Goal: Task Accomplishment & Management: Manage account settings

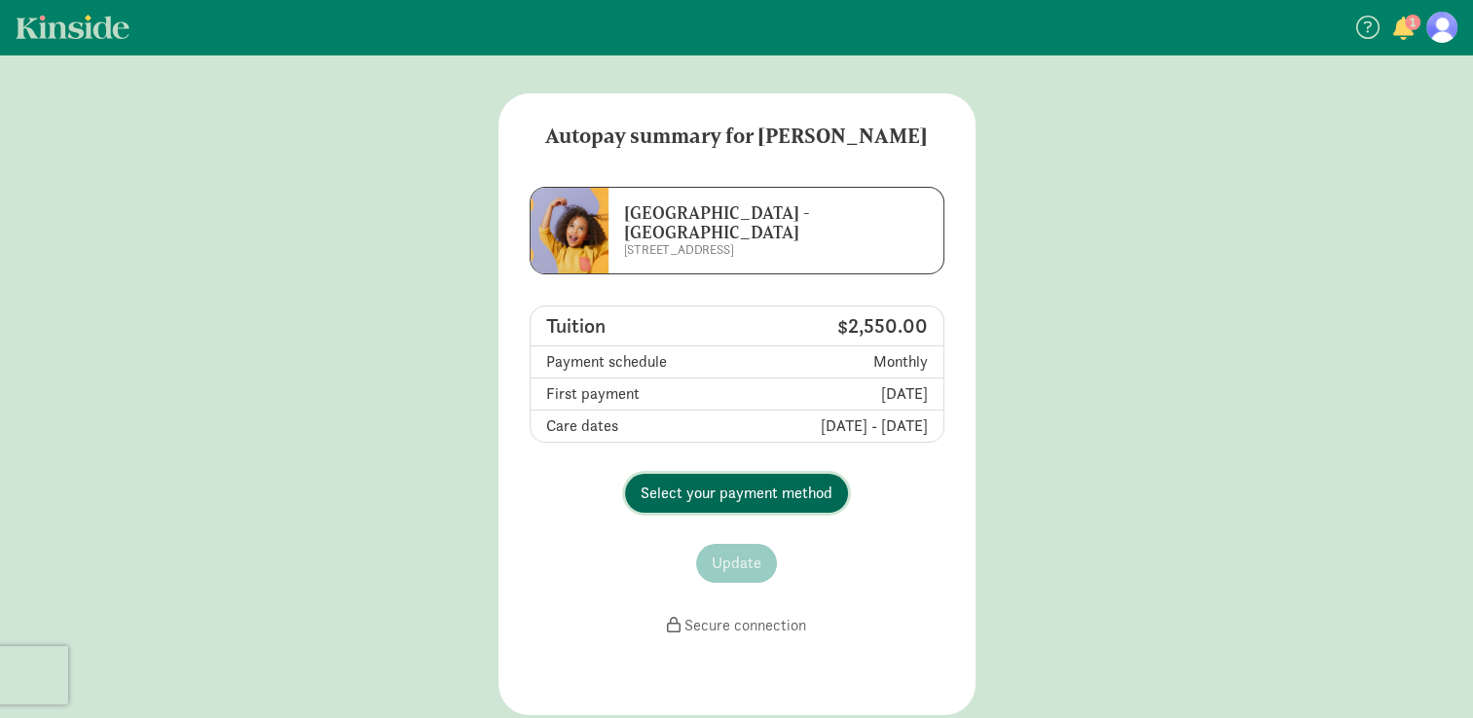
click at [802, 482] on span "Select your payment method" at bounding box center [736, 493] width 192 height 23
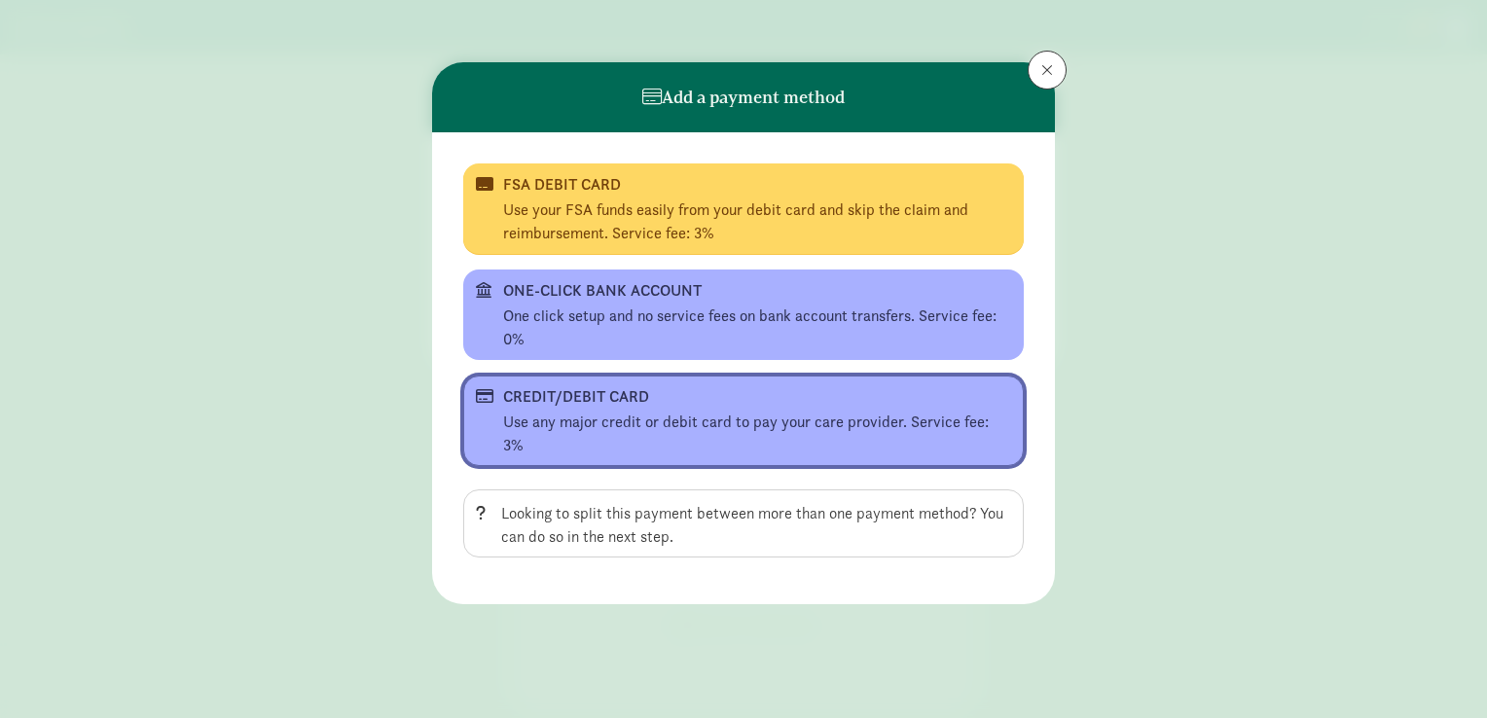
click at [726, 406] on div "CREDIT/DEBIT CARD" at bounding box center [741, 396] width 477 height 23
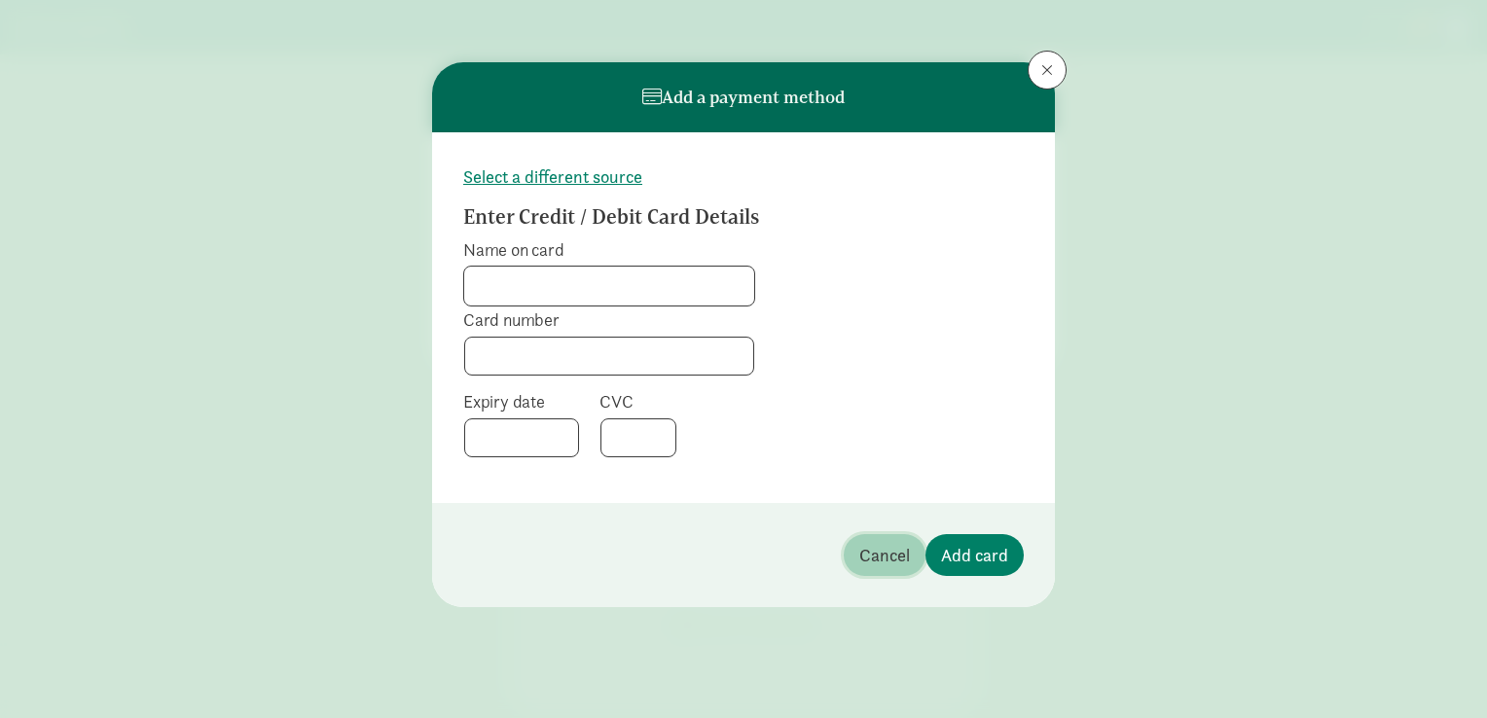
click at [858, 559] on button "Cancel" at bounding box center [885, 555] width 82 height 42
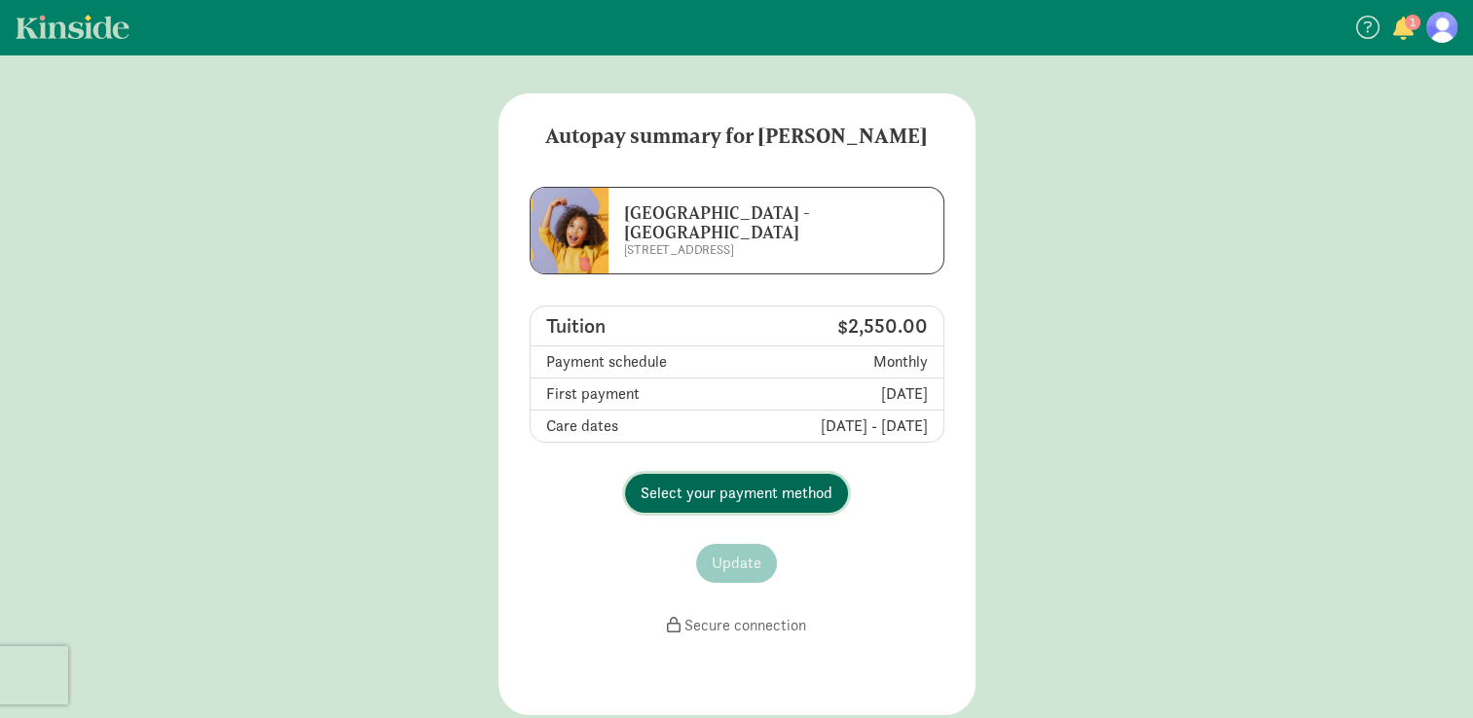
click at [649, 474] on button "Select your payment method" at bounding box center [736, 493] width 223 height 39
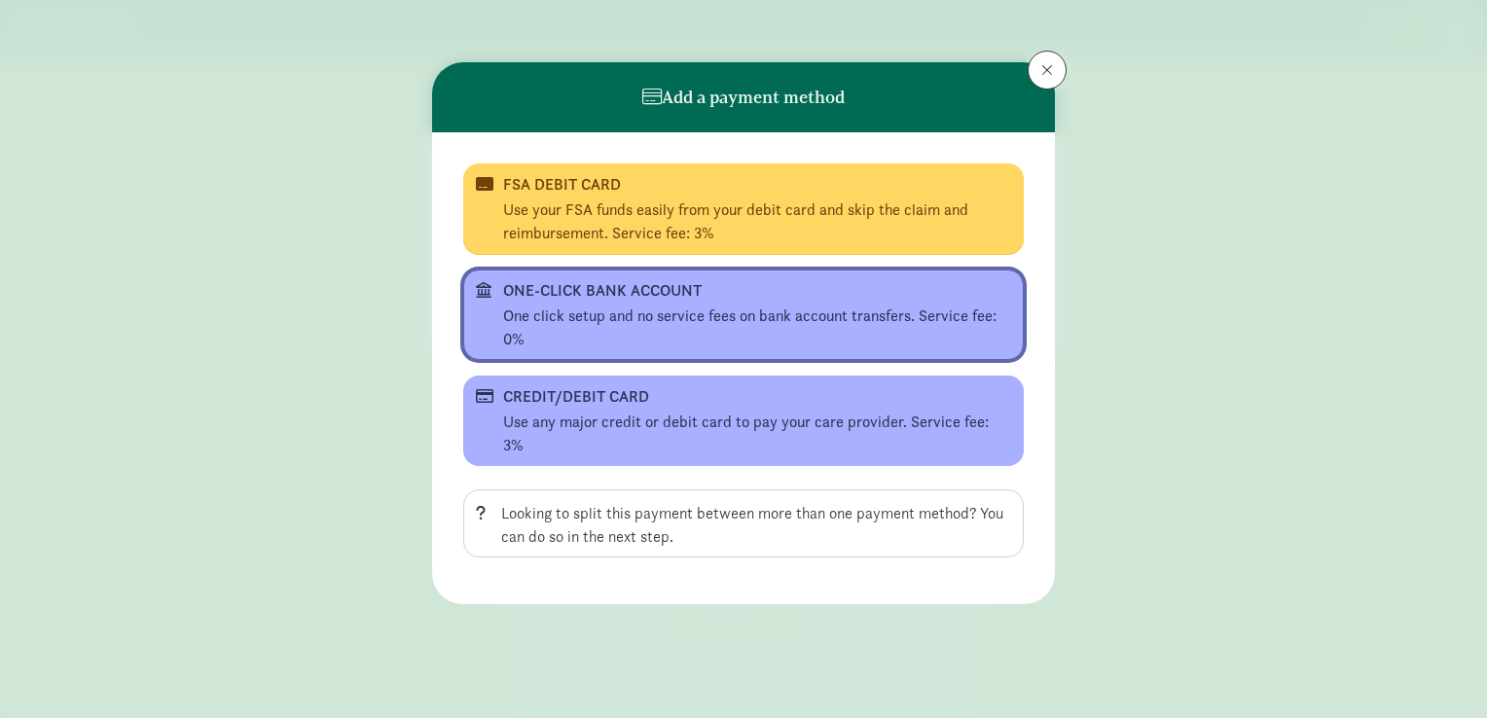
click at [631, 317] on div "One click setup and no service fees on bank account transfers. Service fee: 0%" at bounding box center [757, 328] width 508 height 47
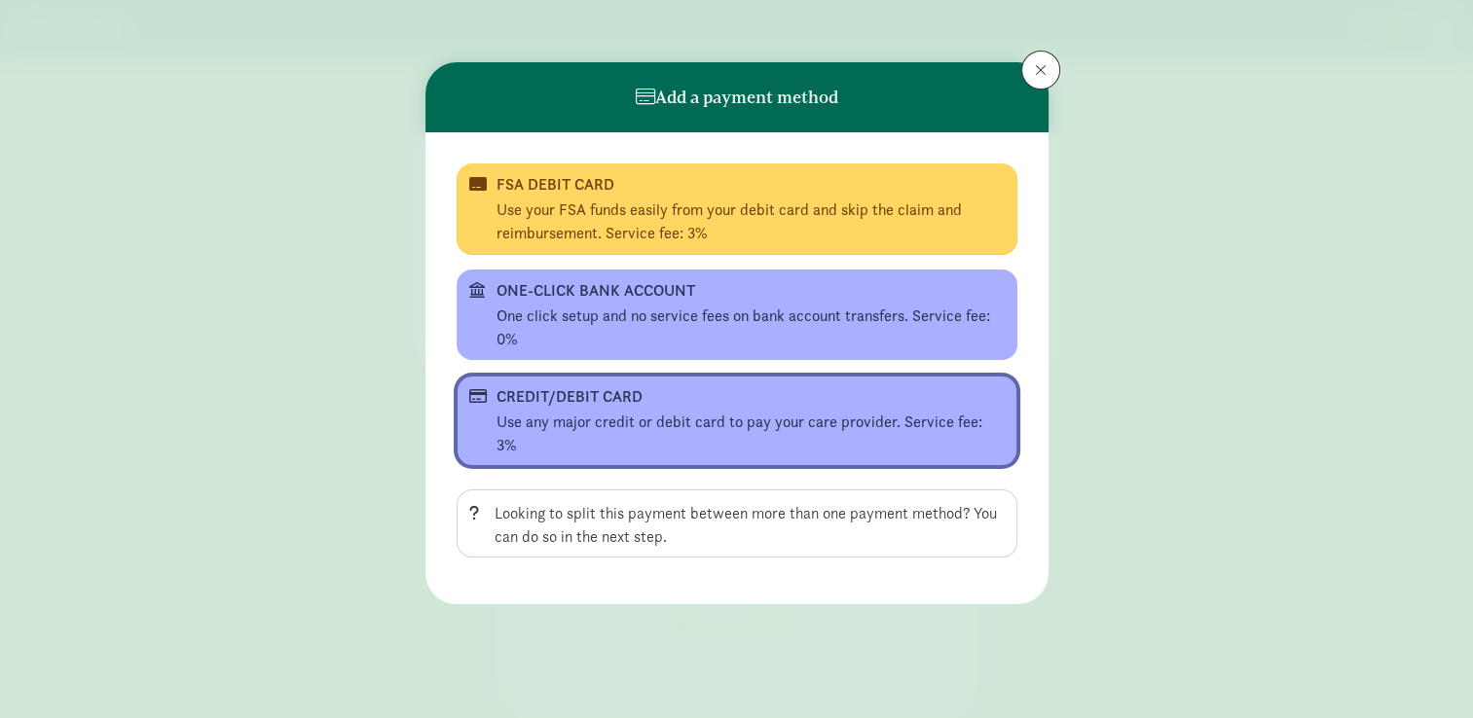
click at [662, 401] on div "CREDIT/DEBIT CARD" at bounding box center [734, 396] width 477 height 23
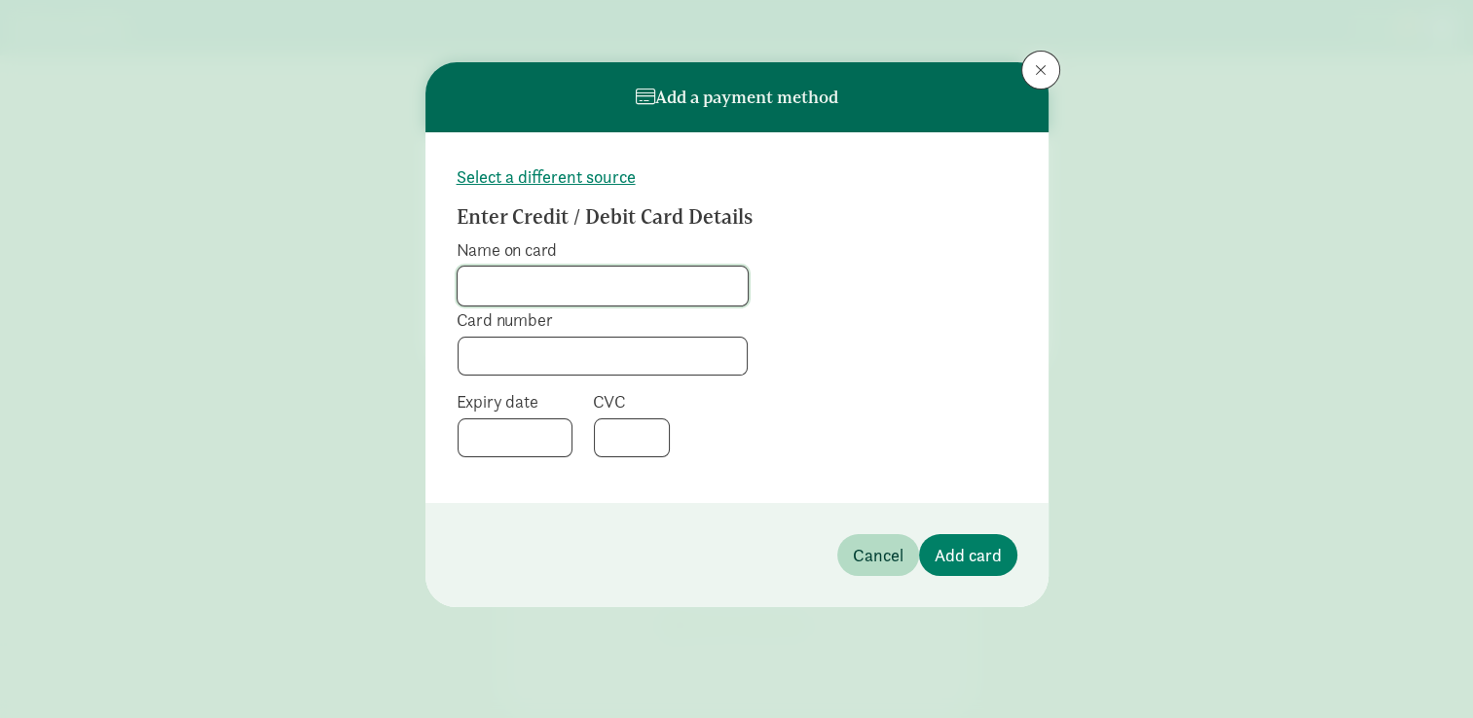
click at [550, 276] on input "Name on card" at bounding box center [602, 286] width 290 height 39
type input "[PERSON_NAME]"
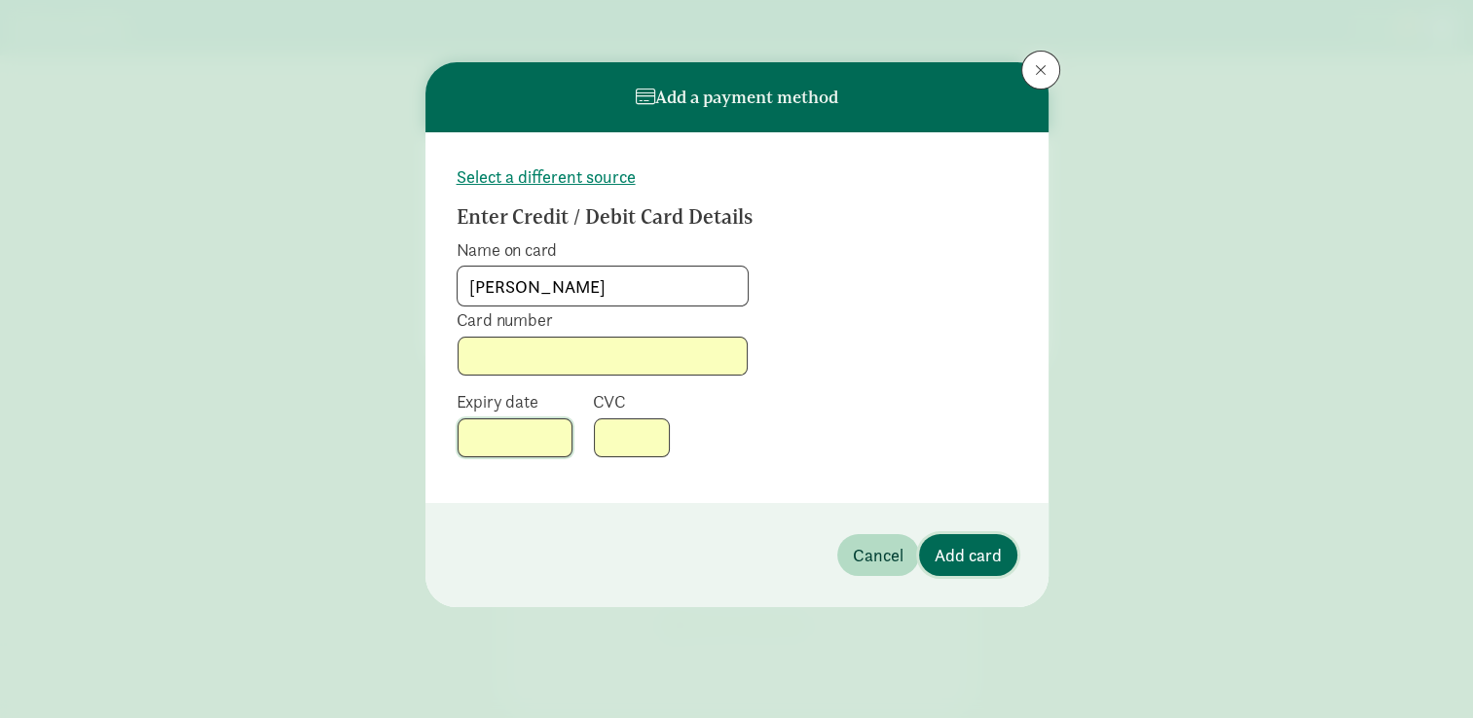
click at [992, 550] on span "Add card" at bounding box center [967, 555] width 67 height 26
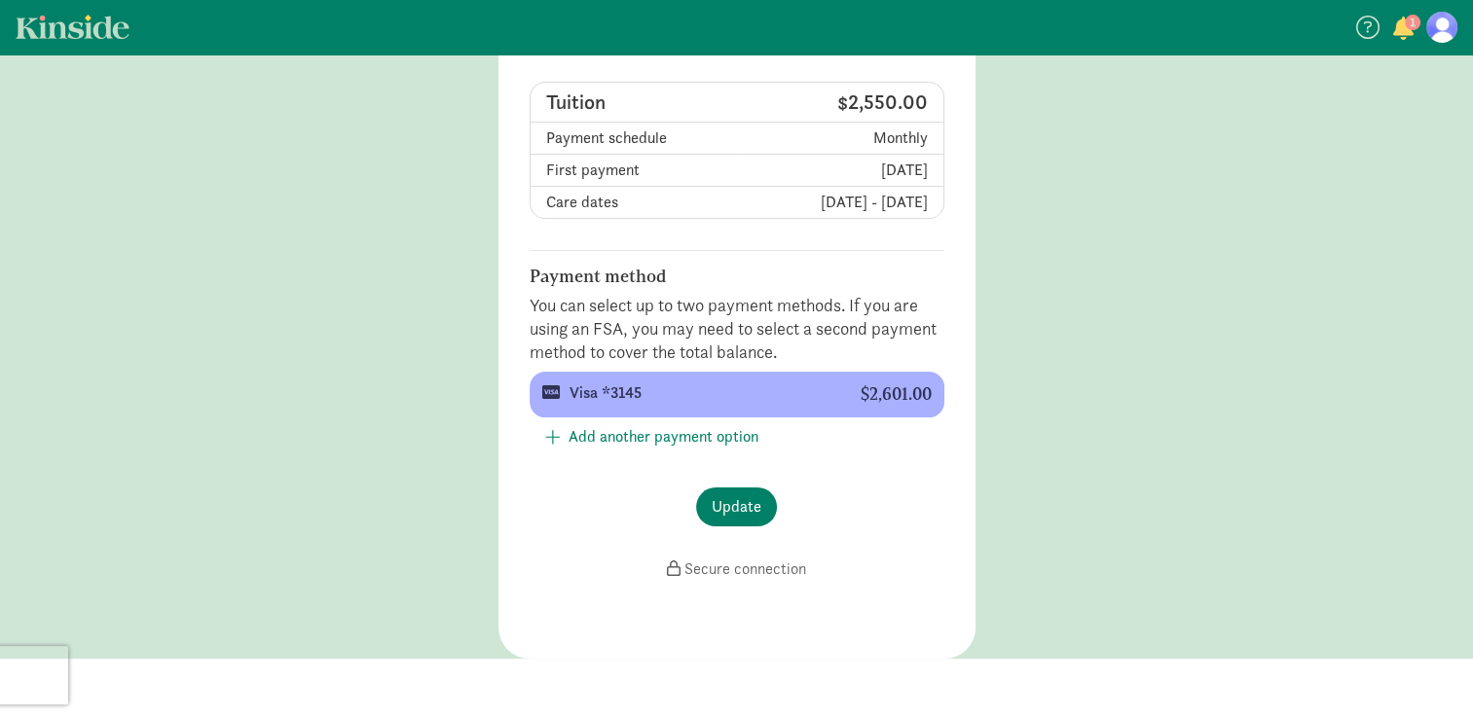
scroll to position [257, 0]
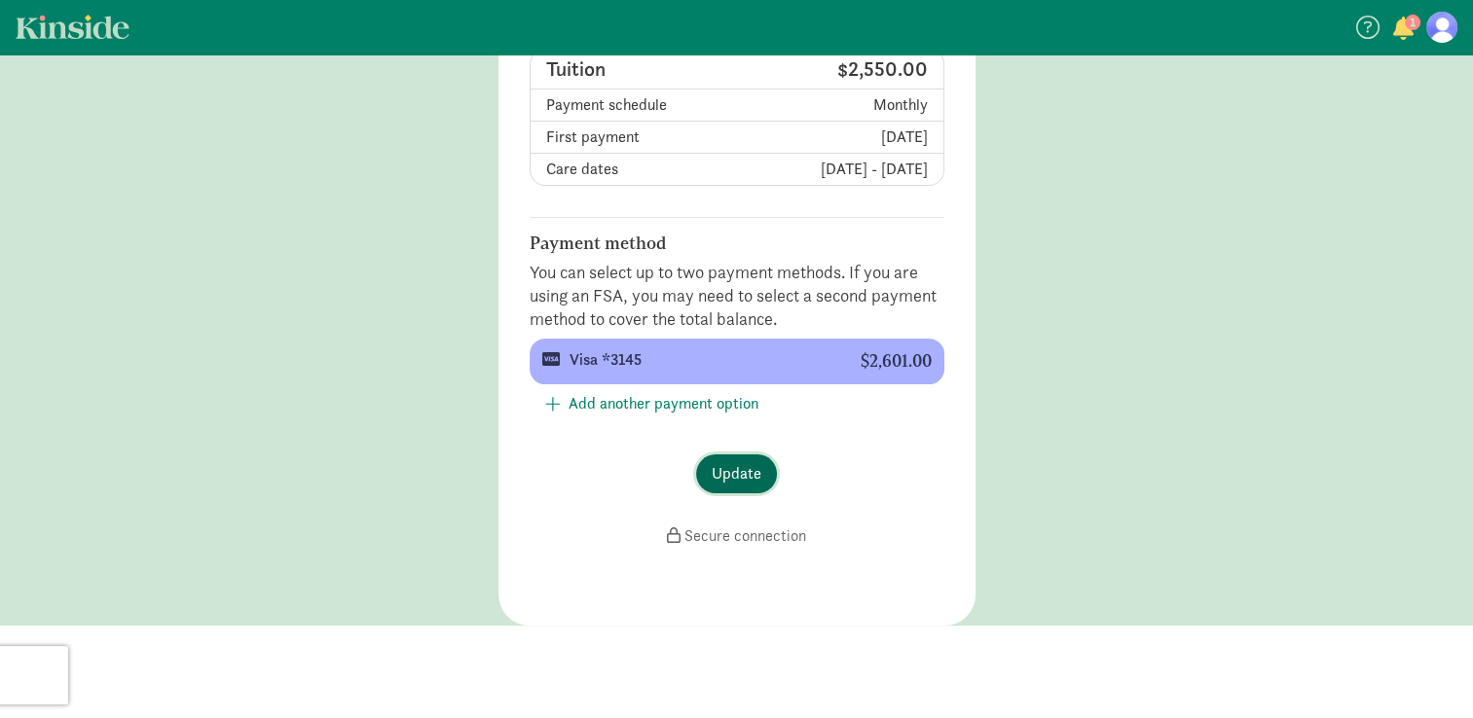
click at [732, 473] on span "Update" at bounding box center [736, 473] width 50 height 23
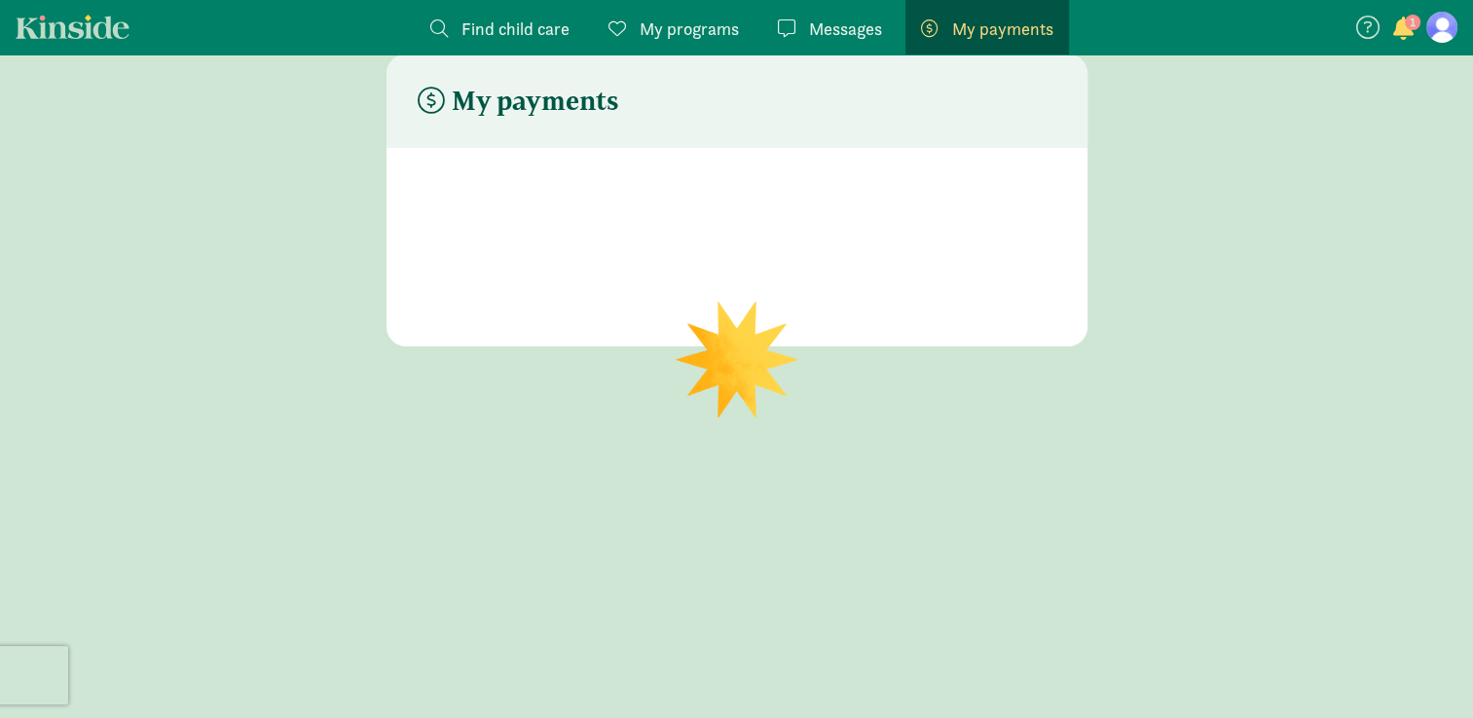
scroll to position [39, 0]
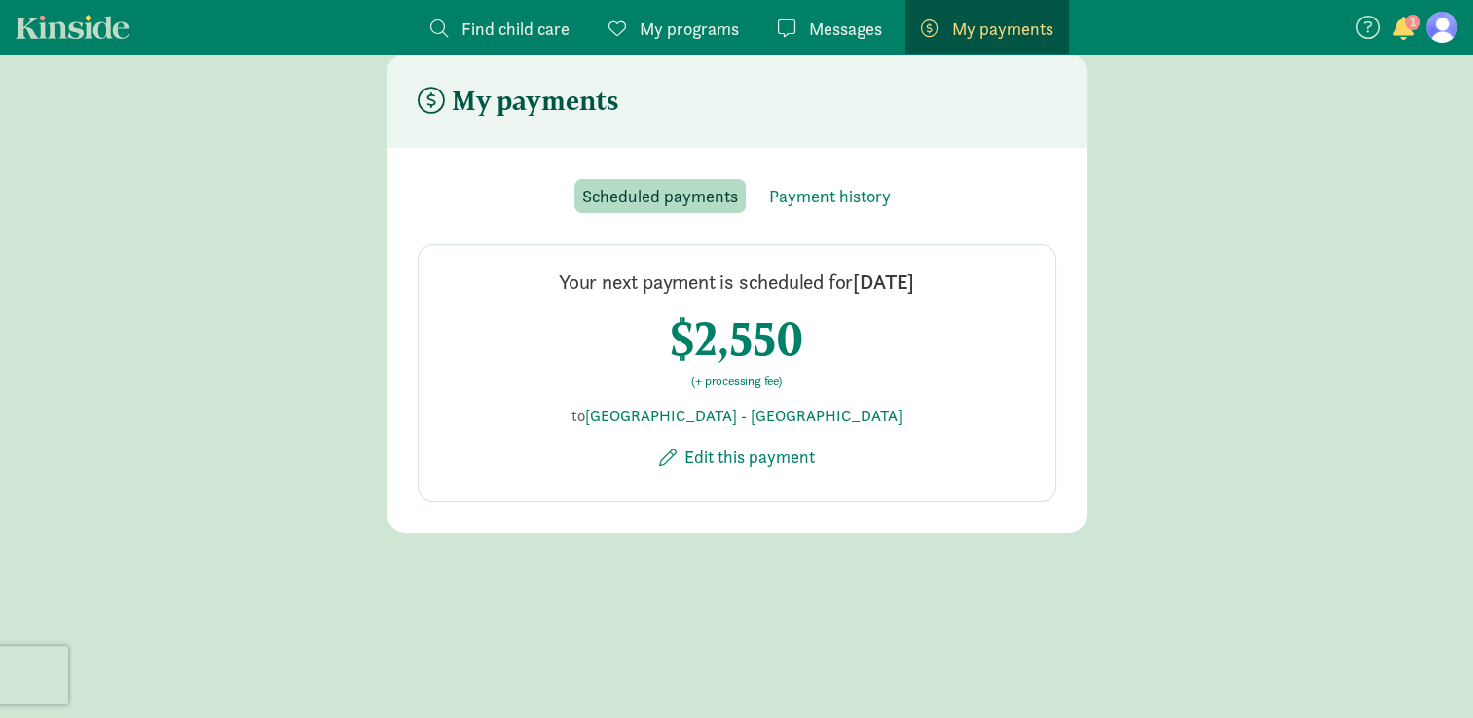
click at [774, 636] on div "My payments Scheduled payments Payment history Your next payment is scheduled f…" at bounding box center [736, 387] width 1473 height 664
click at [698, 208] on span "Scheduled payments" at bounding box center [660, 196] width 156 height 26
click at [818, 184] on span "Payment history" at bounding box center [830, 196] width 122 height 26
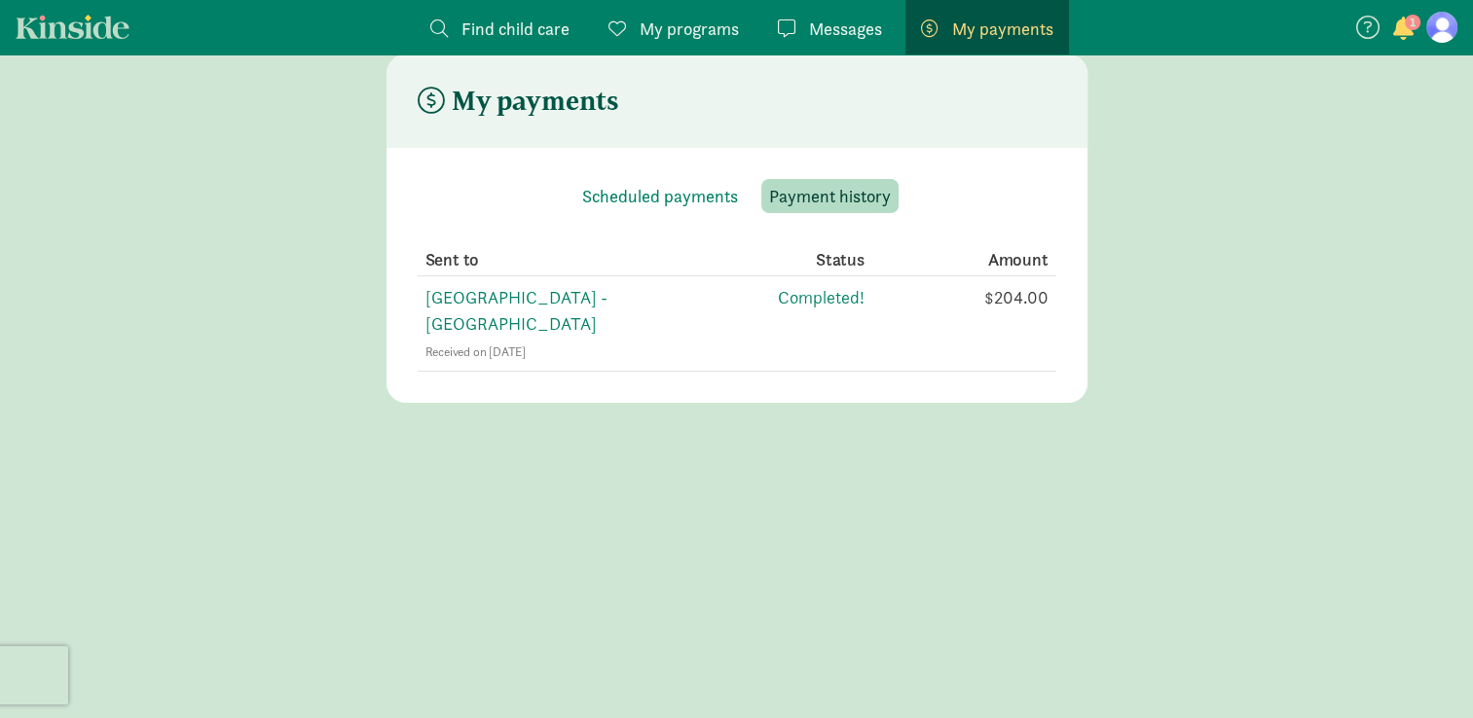
click at [684, 47] on link "My programs Programs" at bounding box center [674, 27] width 162 height 55
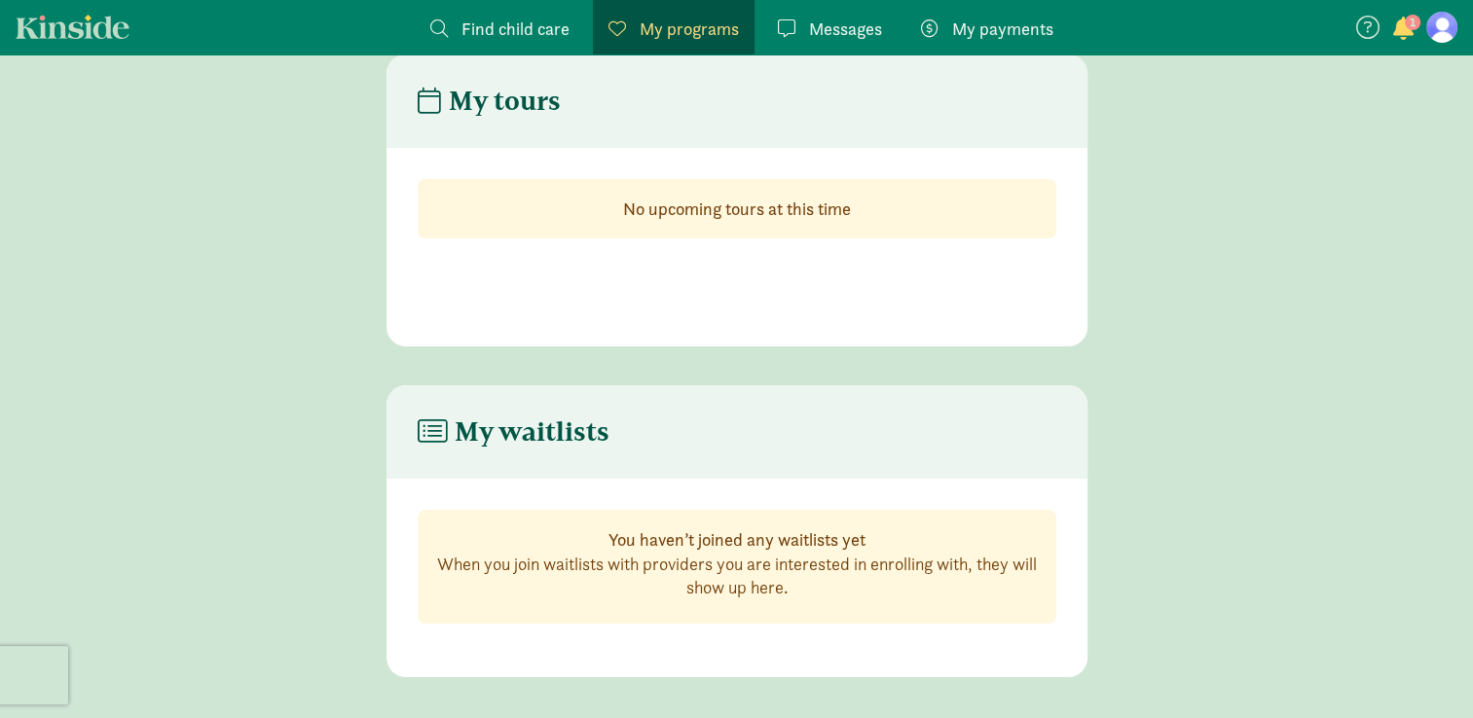
click at [814, 27] on span "Messages" at bounding box center [845, 29] width 73 height 26
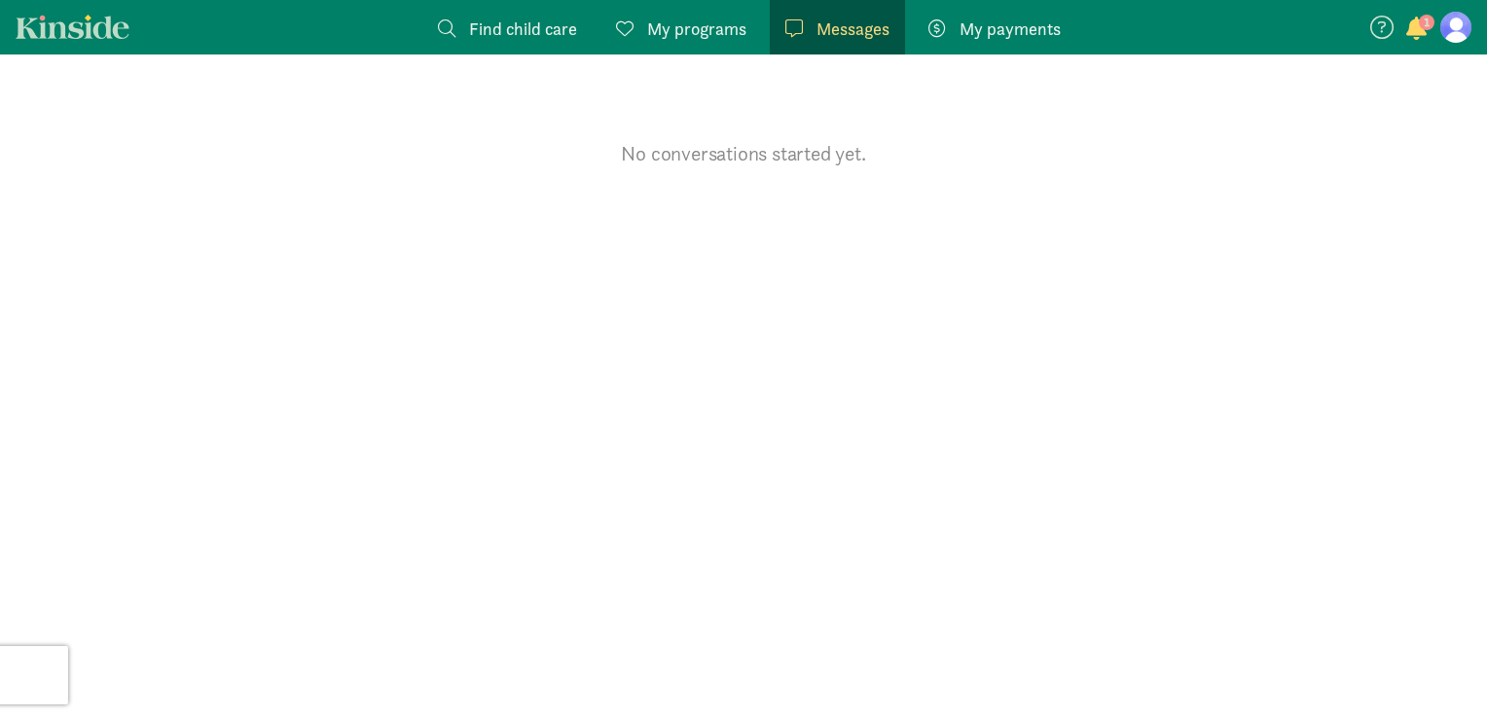
click at [541, 18] on span "Find child care" at bounding box center [523, 29] width 108 height 26
